Goal: Complete application form: Complete application form

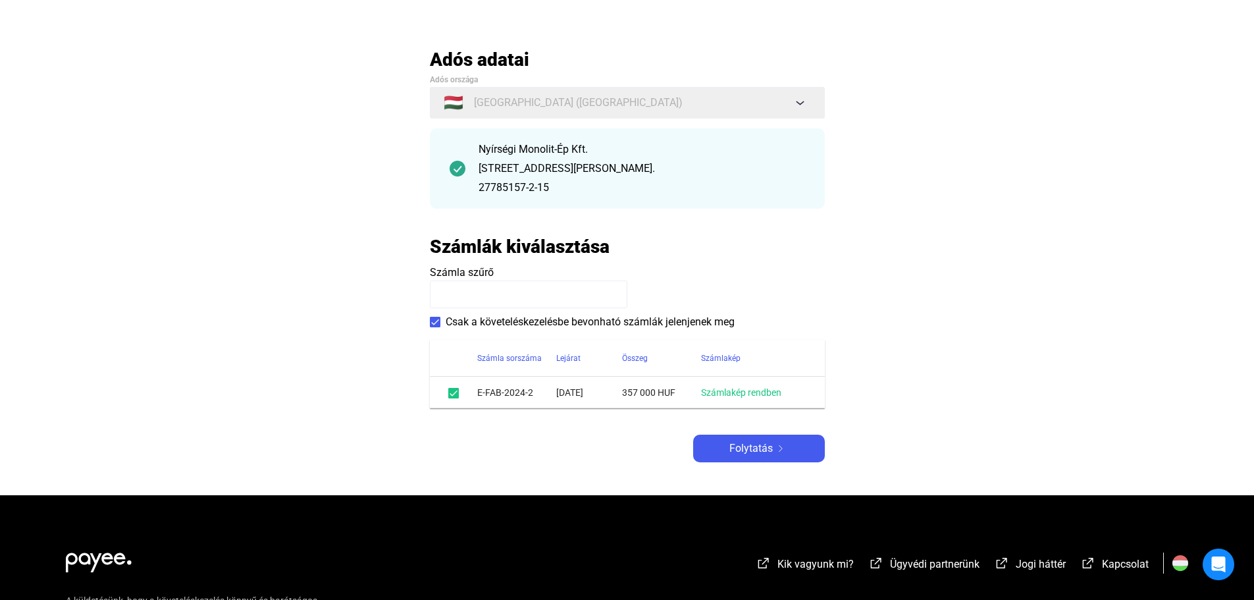
scroll to position [132, 0]
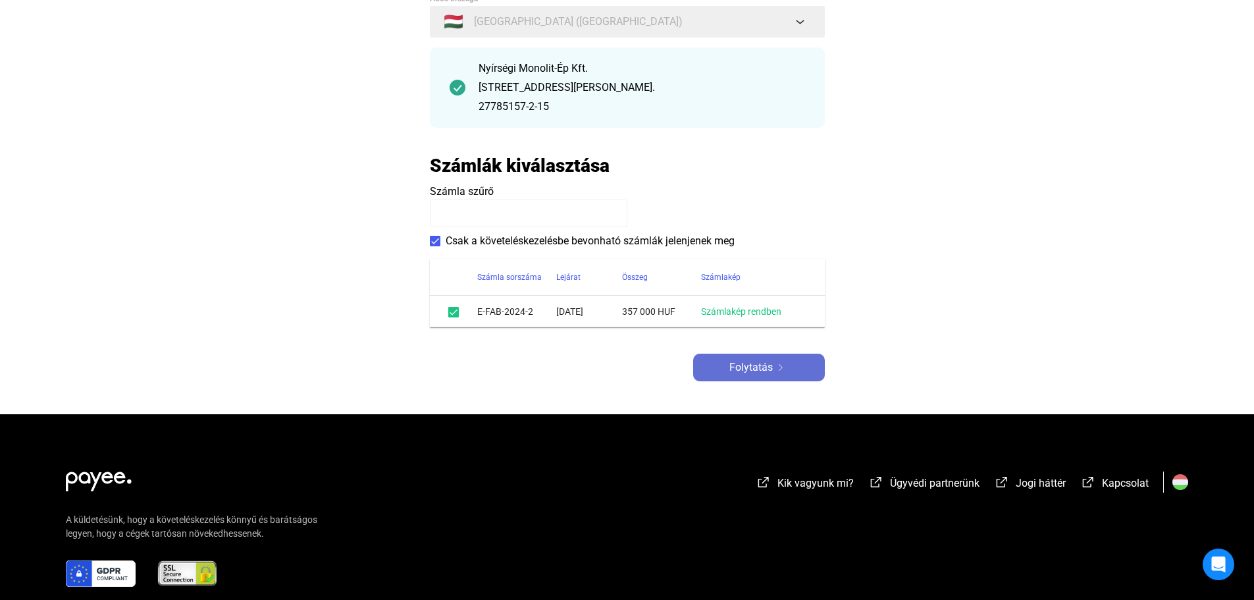
click at [764, 365] on span "Folytatás" at bounding box center [750, 367] width 43 height 16
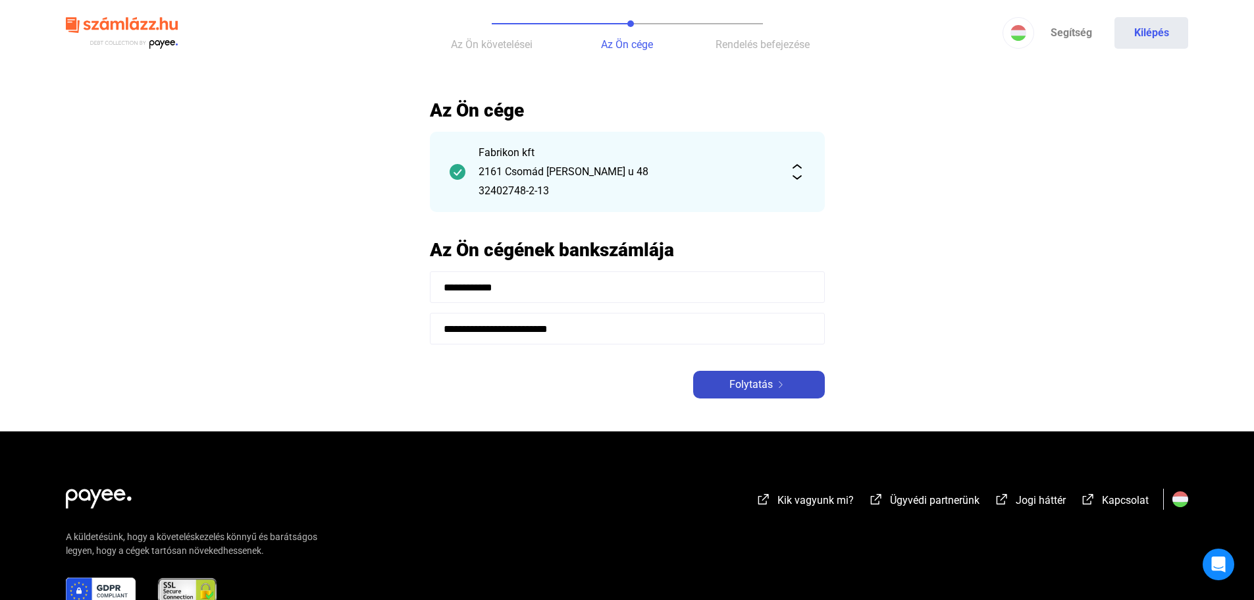
click at [768, 382] on span "Folytatás" at bounding box center [750, 385] width 43 height 16
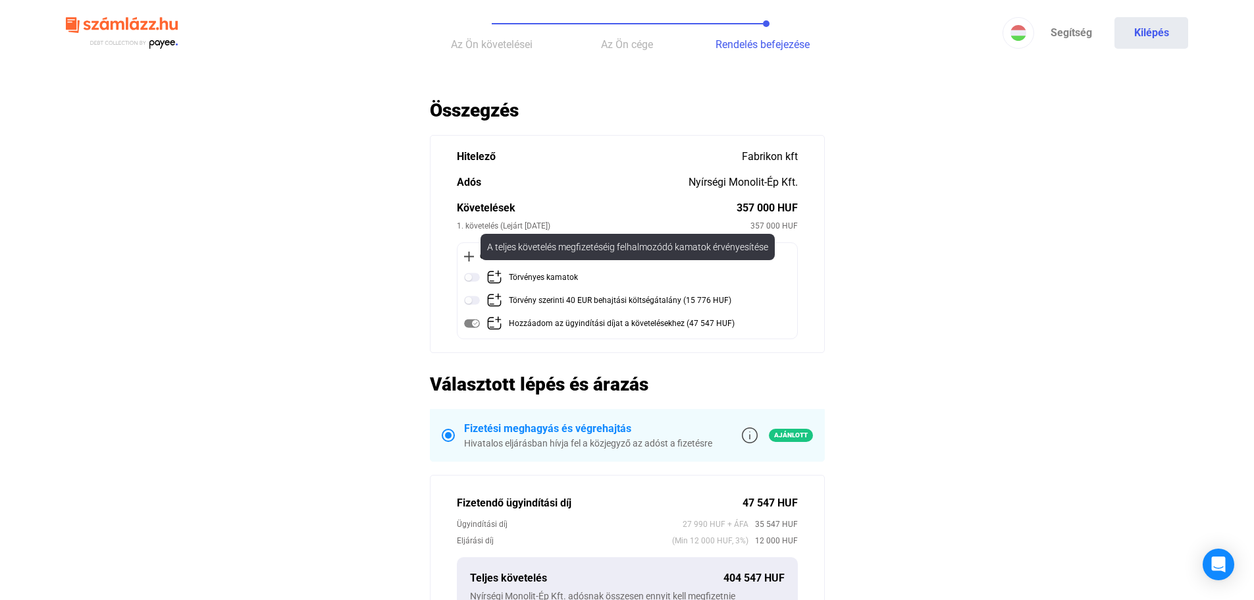
click at [469, 280] on img at bounding box center [472, 277] width 16 height 16
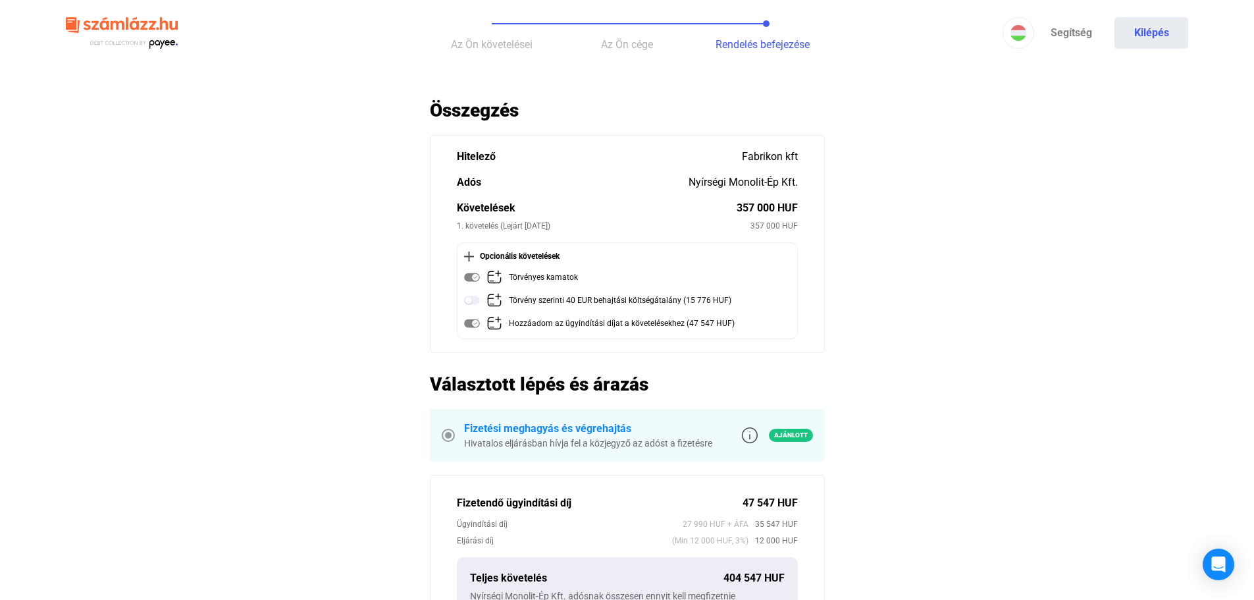
click at [469, 295] on img at bounding box center [472, 300] width 16 height 16
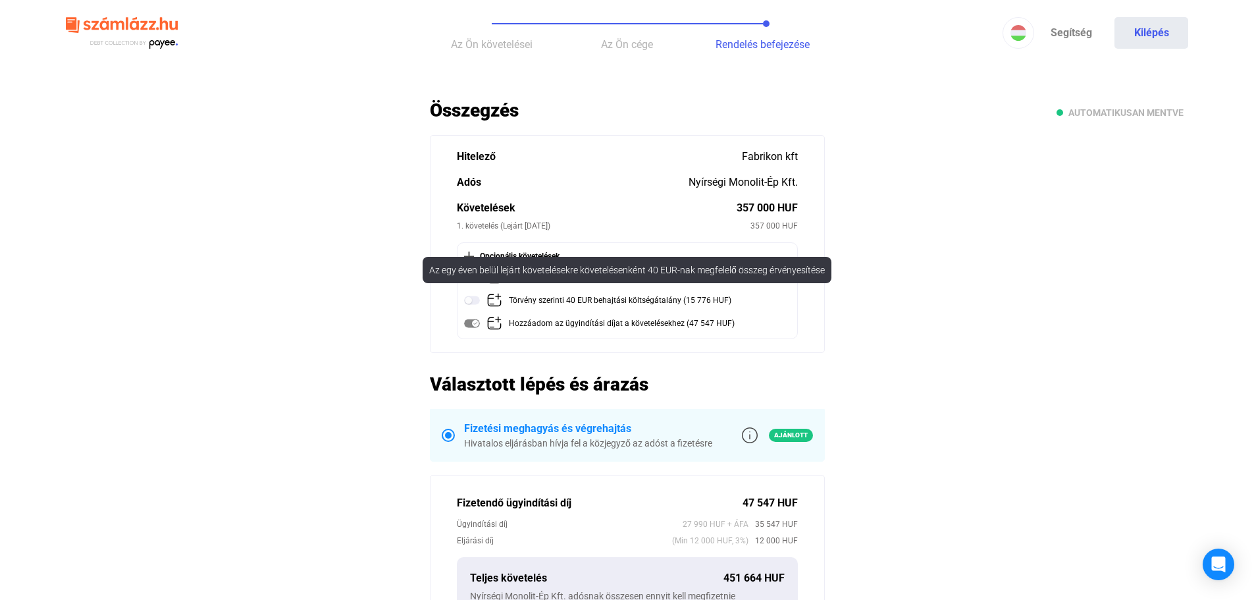
click at [472, 298] on img at bounding box center [472, 300] width 16 height 16
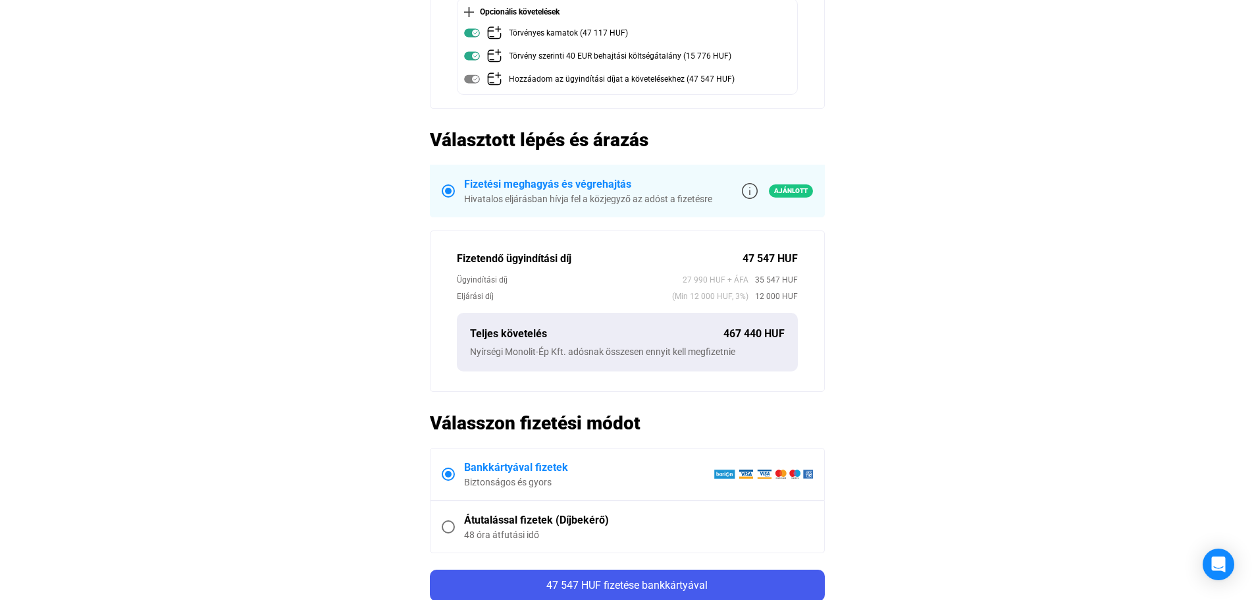
scroll to position [132, 0]
